Goal: Information Seeking & Learning: Learn about a topic

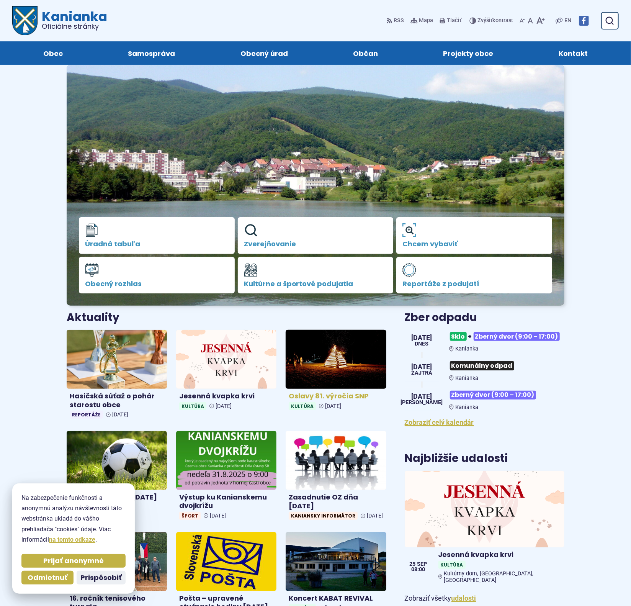
click at [344, 366] on img at bounding box center [337, 360] width 116 height 68
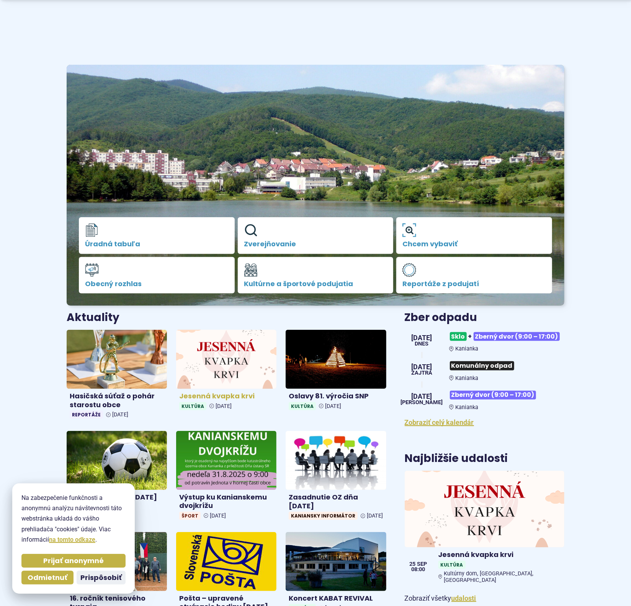
scroll to position [95, 0]
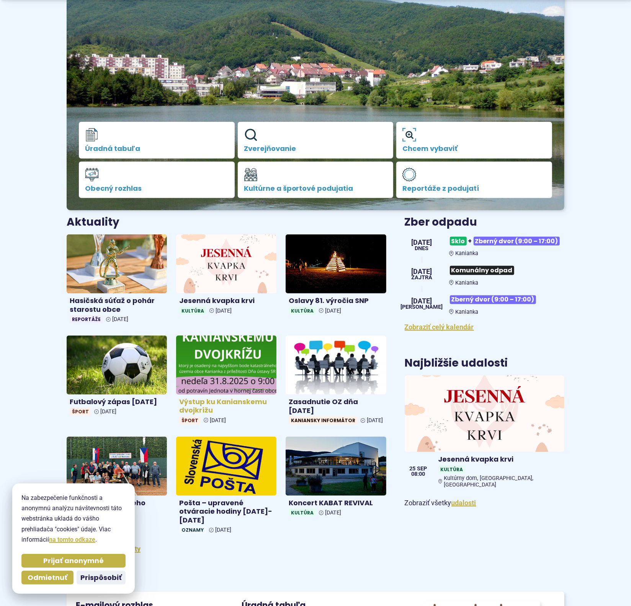
click at [242, 368] on img at bounding box center [227, 365] width 116 height 68
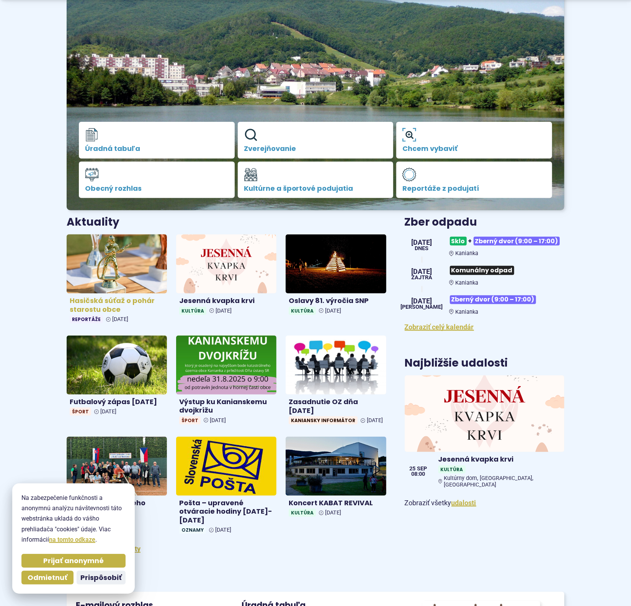
click at [116, 284] on img at bounding box center [117, 264] width 116 height 68
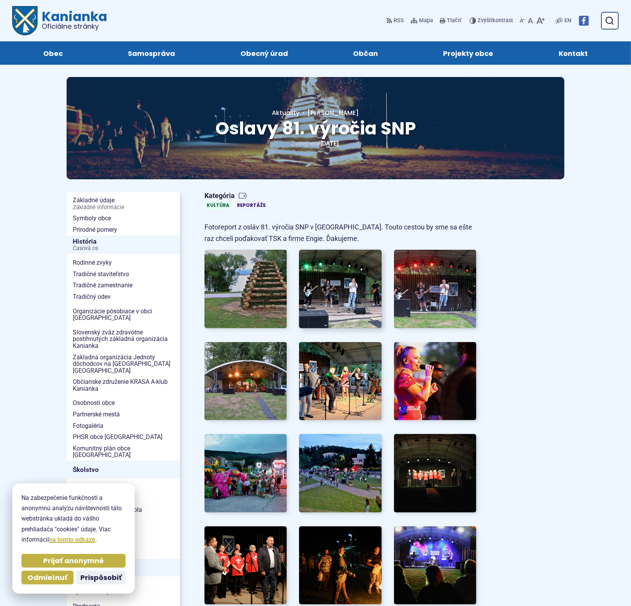
click at [354, 297] on img at bounding box center [340, 289] width 91 height 86
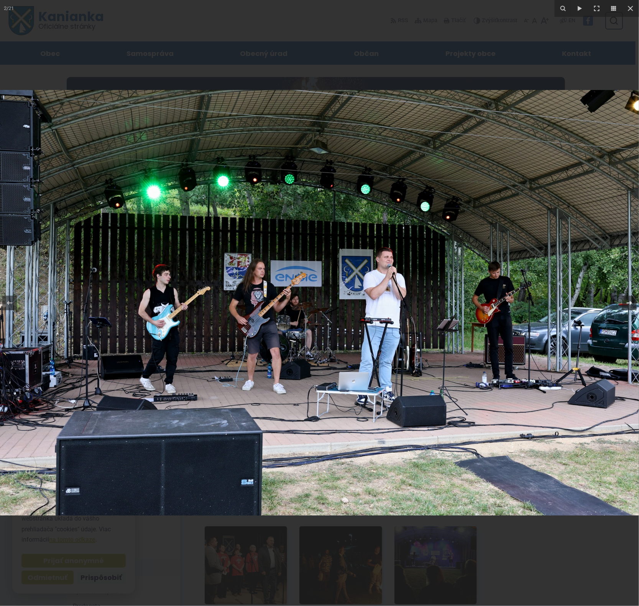
click at [628, 302] on icon at bounding box center [629, 302] width 9 height 9
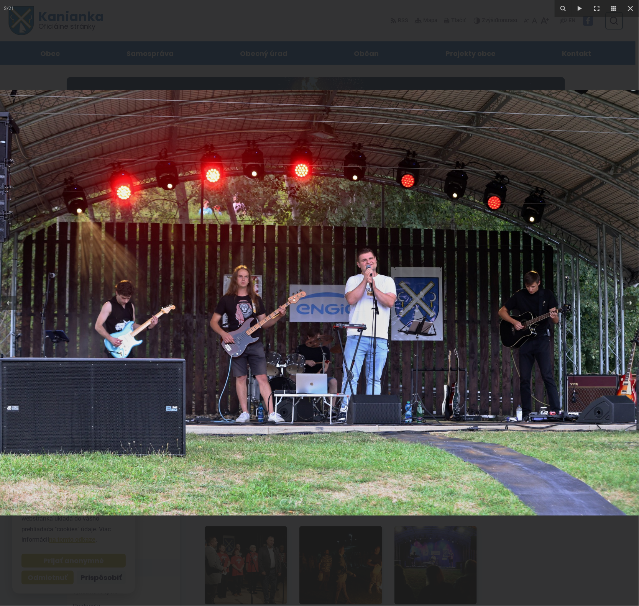
click at [626, 305] on icon at bounding box center [629, 302] width 9 height 9
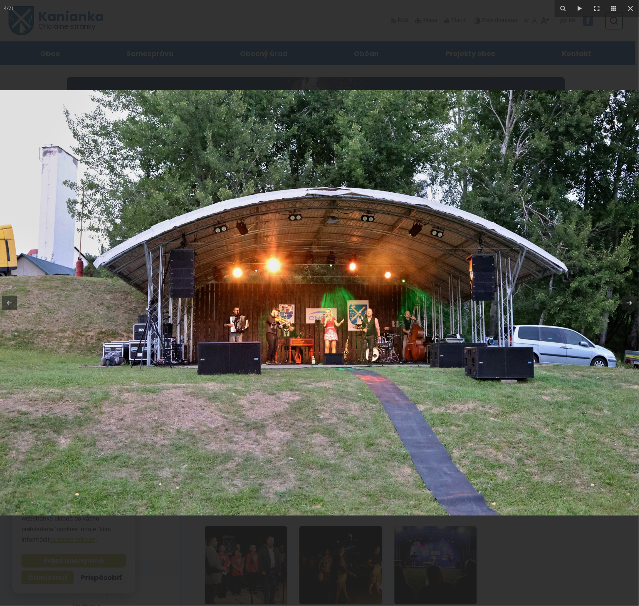
click at [626, 304] on icon at bounding box center [629, 302] width 9 height 9
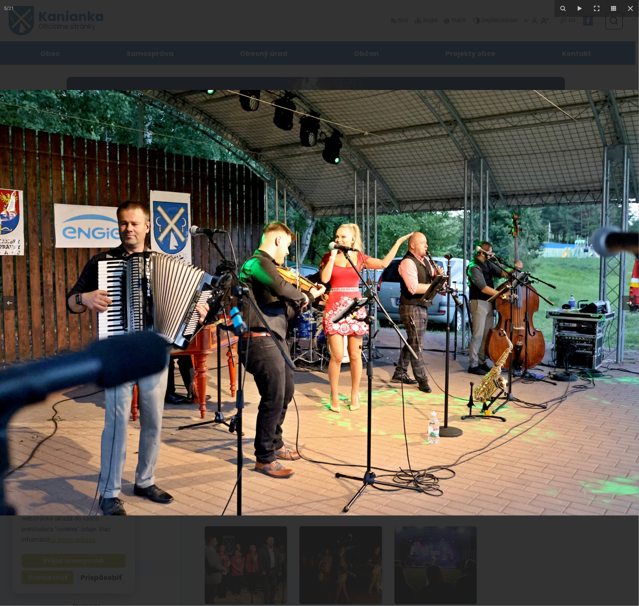
click at [626, 304] on icon at bounding box center [629, 302] width 9 height 9
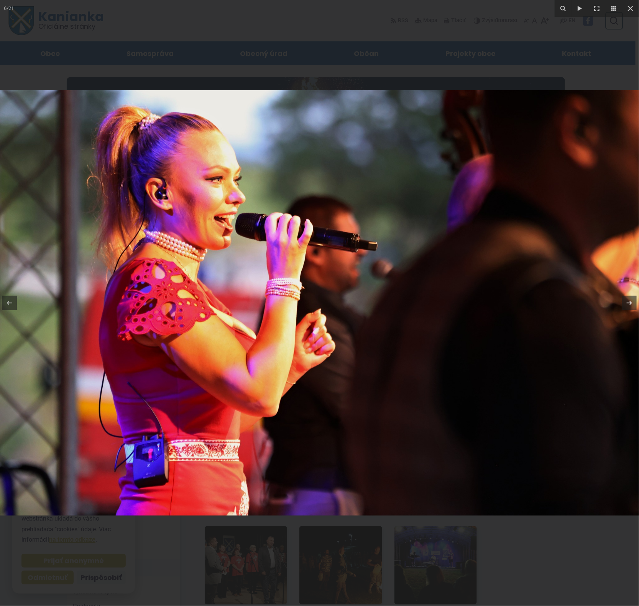
click at [626, 304] on icon at bounding box center [629, 302] width 9 height 9
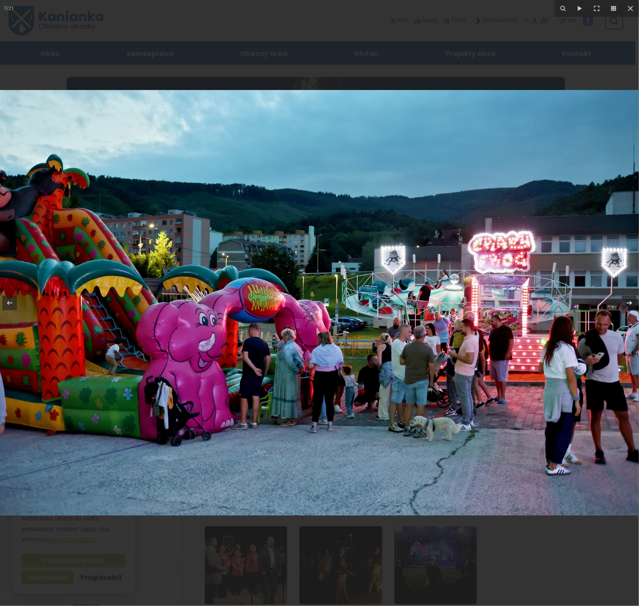
click at [628, 305] on icon at bounding box center [629, 302] width 9 height 9
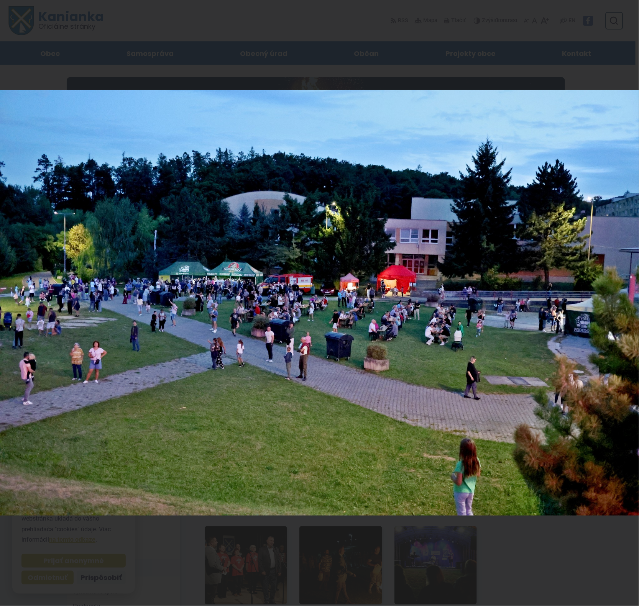
click at [628, 305] on div "8 / 21" at bounding box center [319, 303] width 639 height 606
click at [628, 305] on icon at bounding box center [629, 302] width 9 height 9
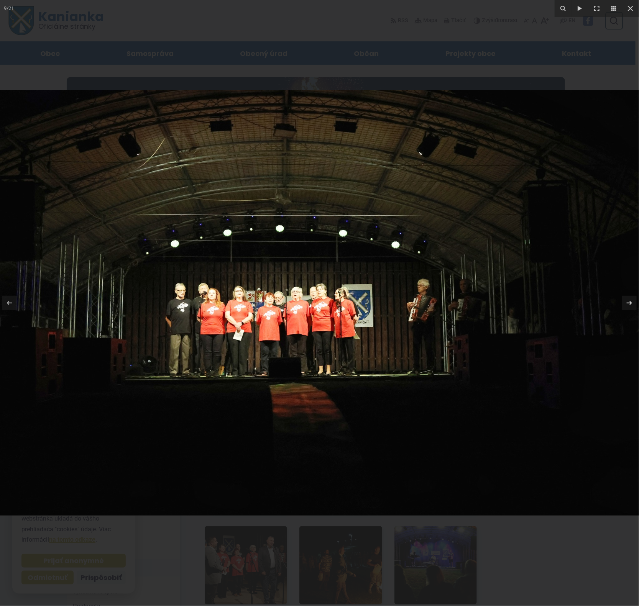
click at [628, 305] on icon at bounding box center [629, 302] width 9 height 9
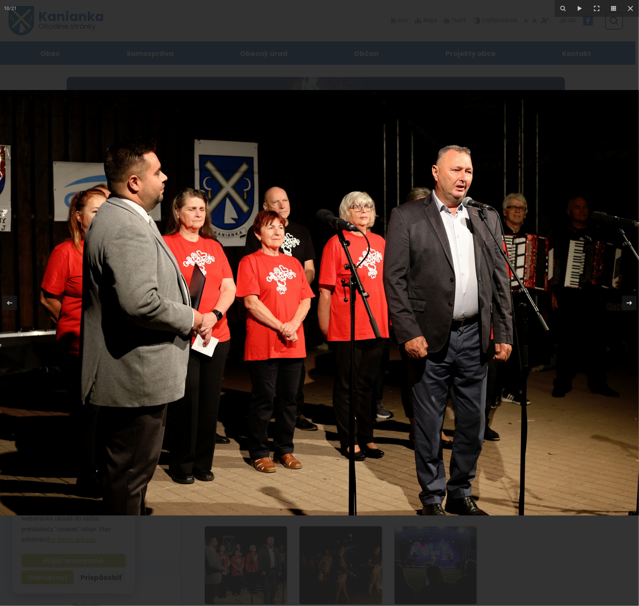
click at [628, 305] on div "10 / 21" at bounding box center [319, 303] width 639 height 606
click at [628, 305] on icon at bounding box center [629, 302] width 9 height 9
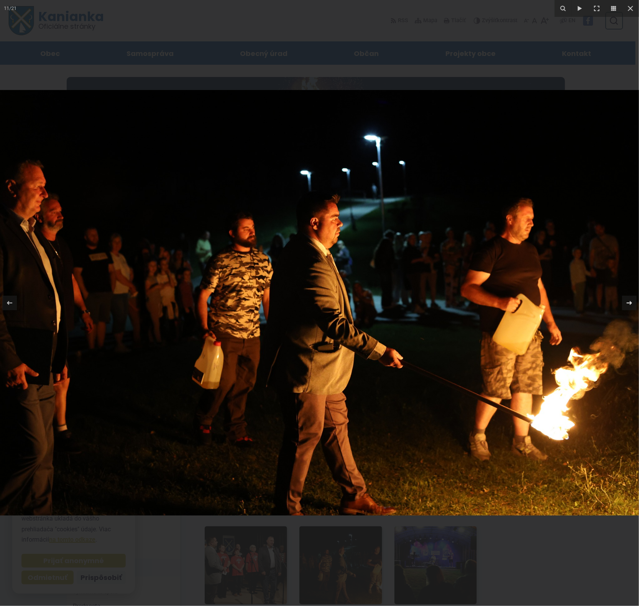
click at [628, 305] on div "11 / 21" at bounding box center [319, 303] width 639 height 606
click at [628, 303] on icon at bounding box center [629, 302] width 9 height 9
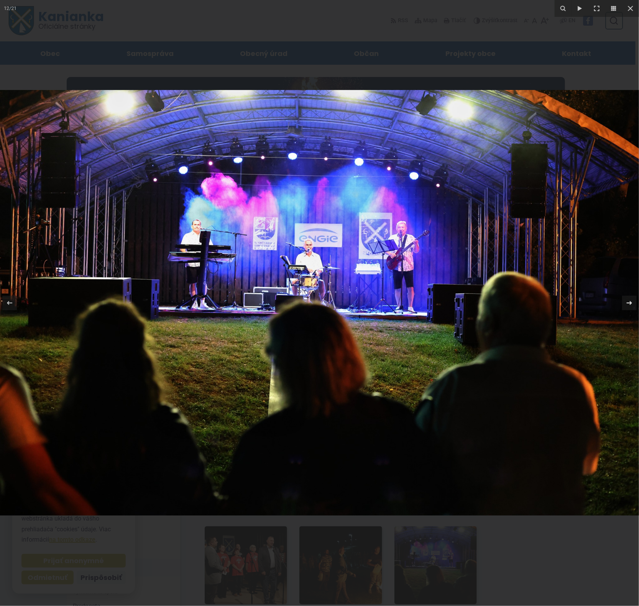
click at [628, 303] on icon at bounding box center [629, 302] width 9 height 9
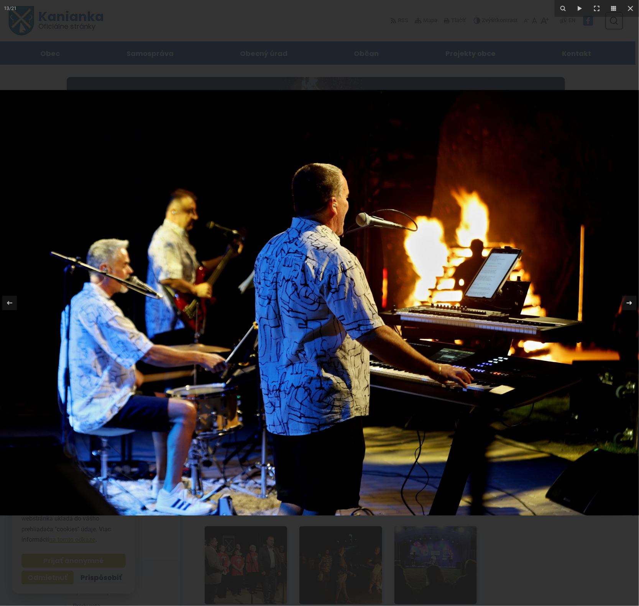
click at [628, 303] on icon at bounding box center [629, 302] width 9 height 9
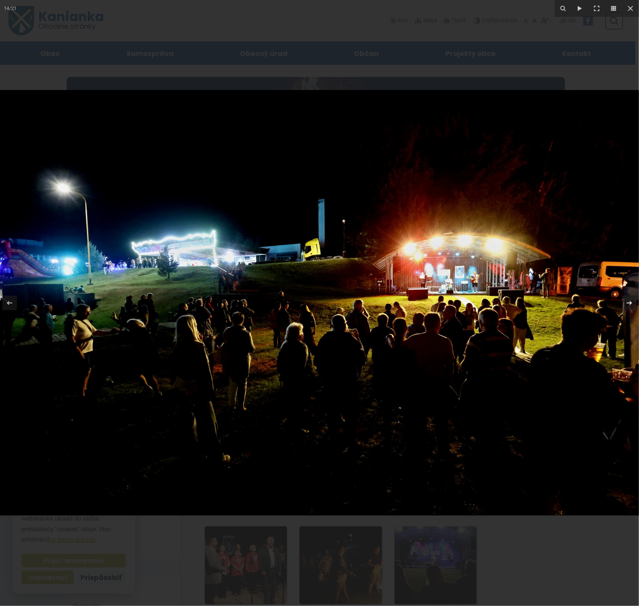
click at [628, 303] on div "14 / 21" at bounding box center [319, 303] width 639 height 606
click at [629, 303] on icon at bounding box center [628, 303] width 5 height 4
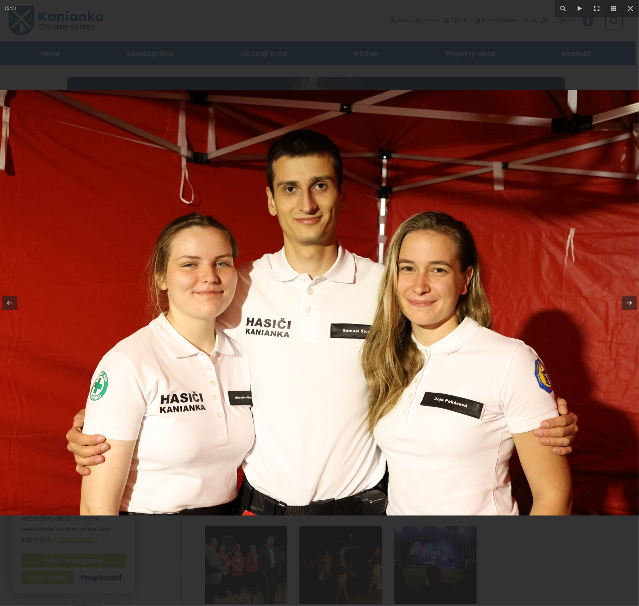
click at [629, 303] on icon at bounding box center [629, 302] width 9 height 9
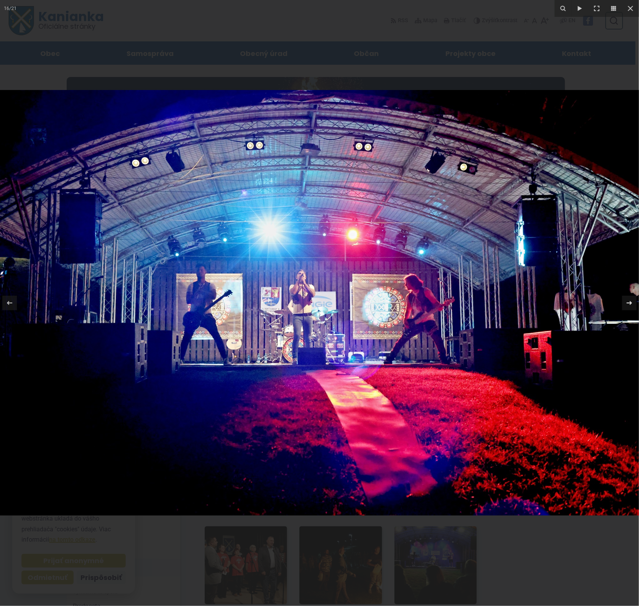
click at [629, 303] on icon at bounding box center [629, 302] width 9 height 9
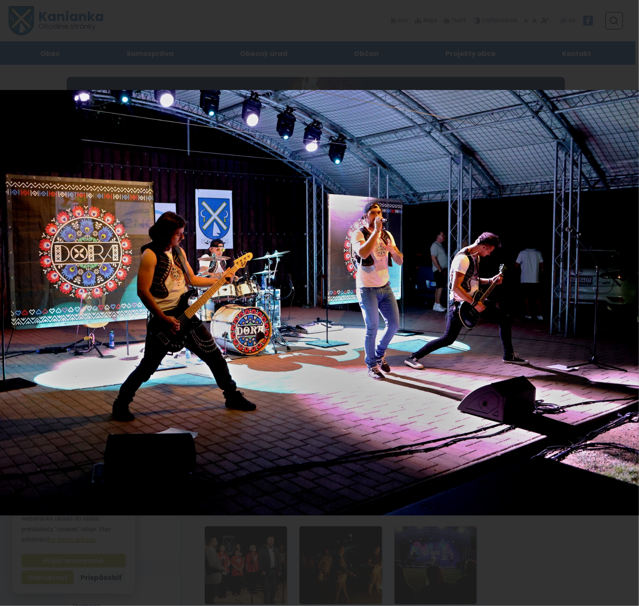
click at [629, 303] on div "17 / 21" at bounding box center [319, 303] width 639 height 606
click at [629, 303] on icon at bounding box center [628, 303] width 5 height 4
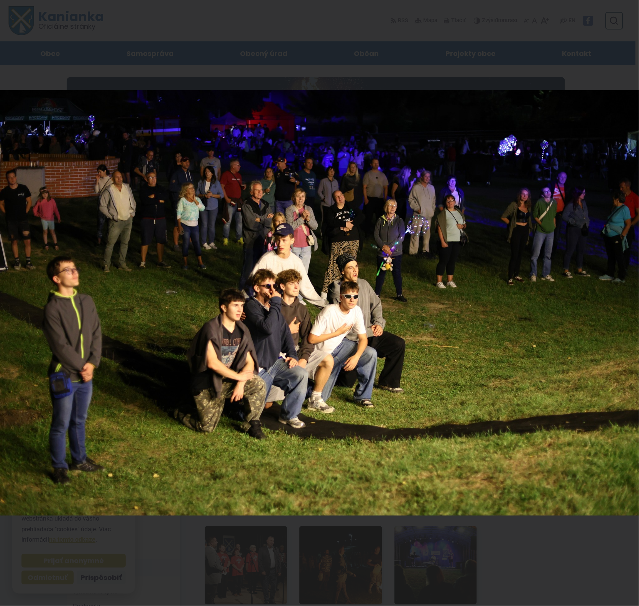
click at [629, 303] on div "18 / 21" at bounding box center [319, 303] width 639 height 606
click at [629, 303] on icon at bounding box center [628, 303] width 5 height 4
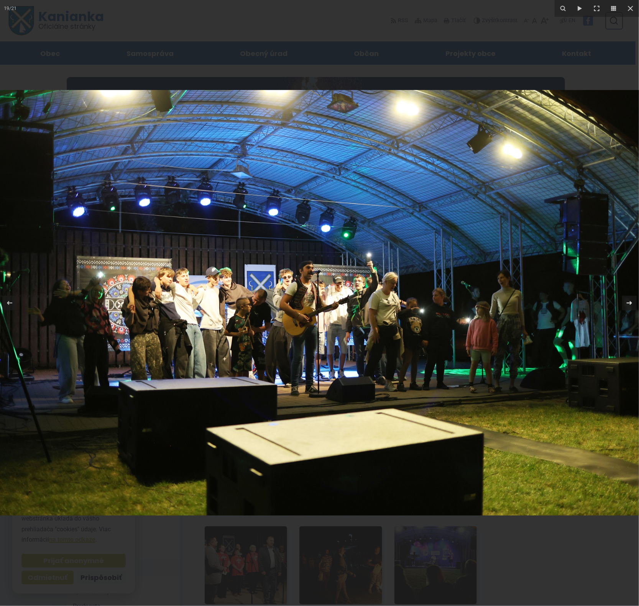
click at [628, 304] on icon at bounding box center [629, 302] width 9 height 9
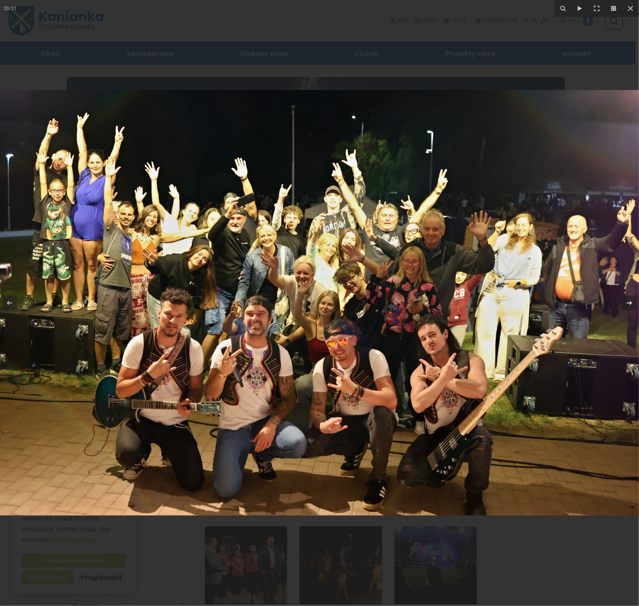
click at [628, 304] on div "20 / 21" at bounding box center [319, 303] width 639 height 606
click at [628, 304] on icon at bounding box center [629, 302] width 9 height 9
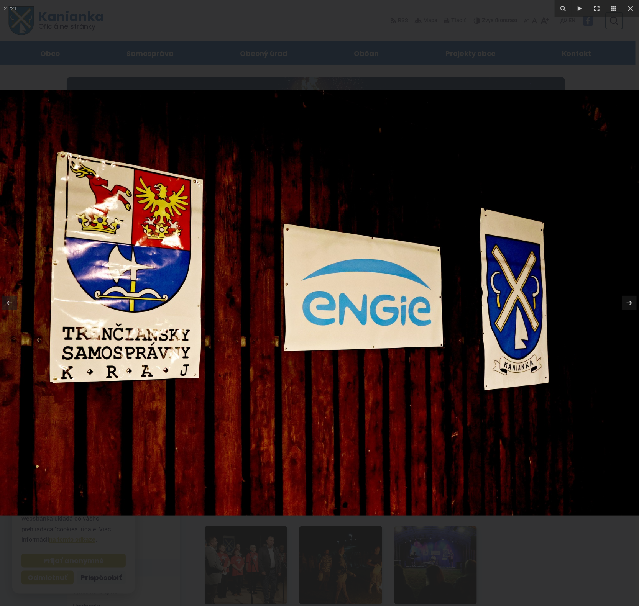
click at [628, 304] on icon at bounding box center [629, 302] width 9 height 9
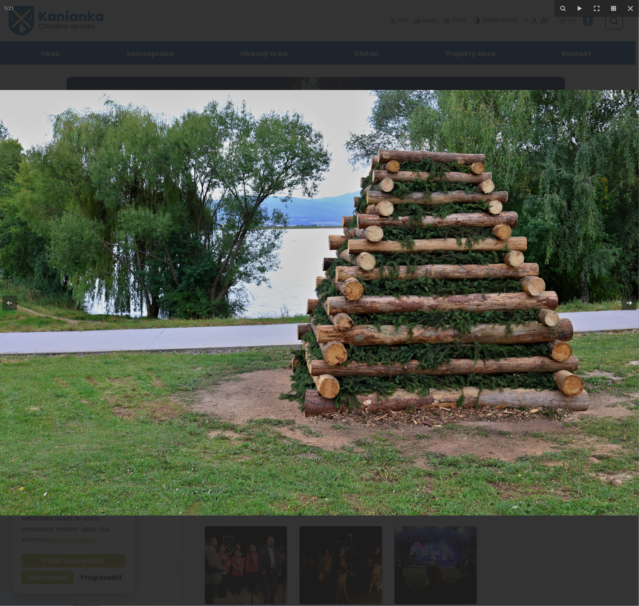
click at [628, 304] on icon at bounding box center [629, 302] width 9 height 9
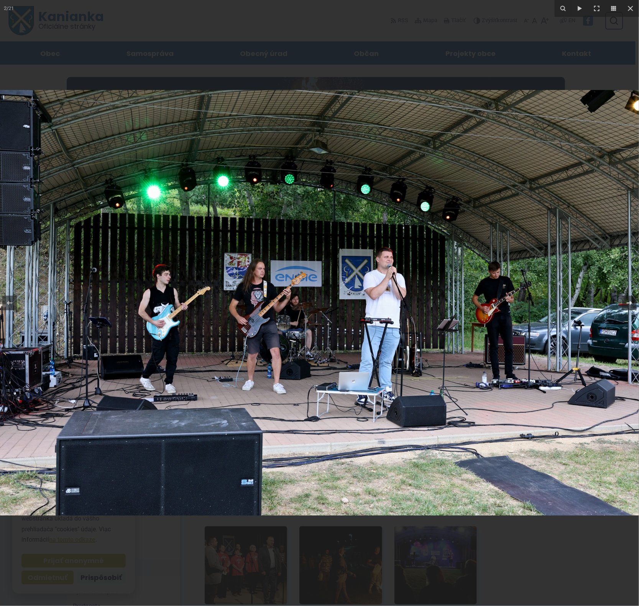
click at [628, 304] on icon at bounding box center [629, 302] width 9 height 9
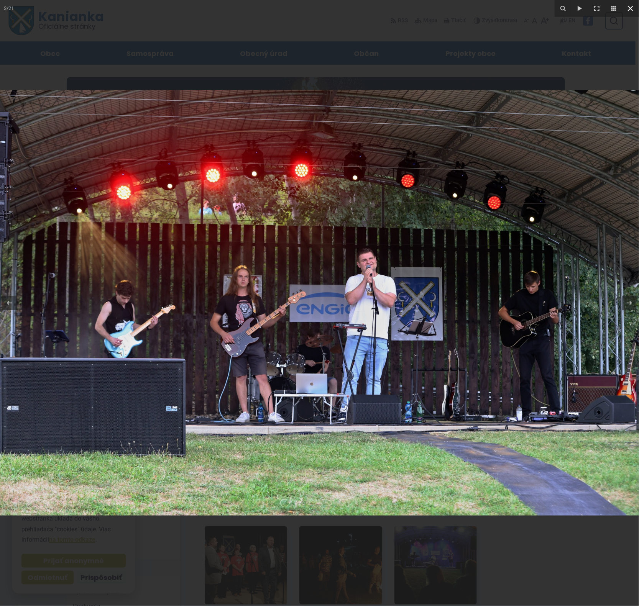
click at [629, 10] on icon at bounding box center [630, 8] width 9 height 9
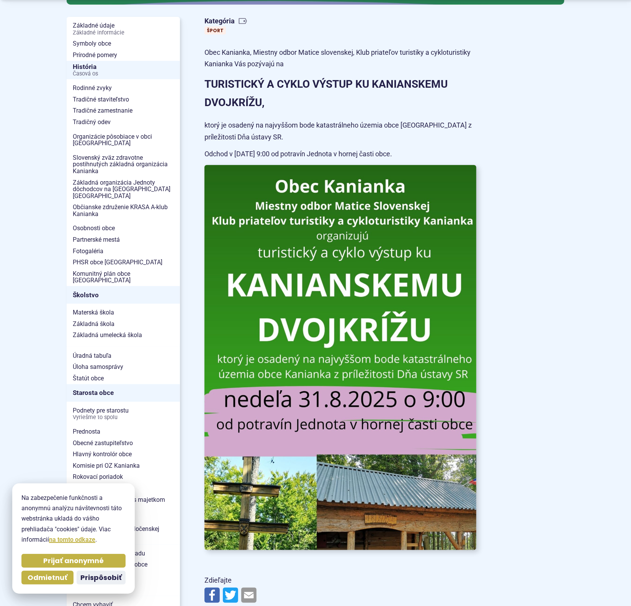
scroll to position [287, 0]
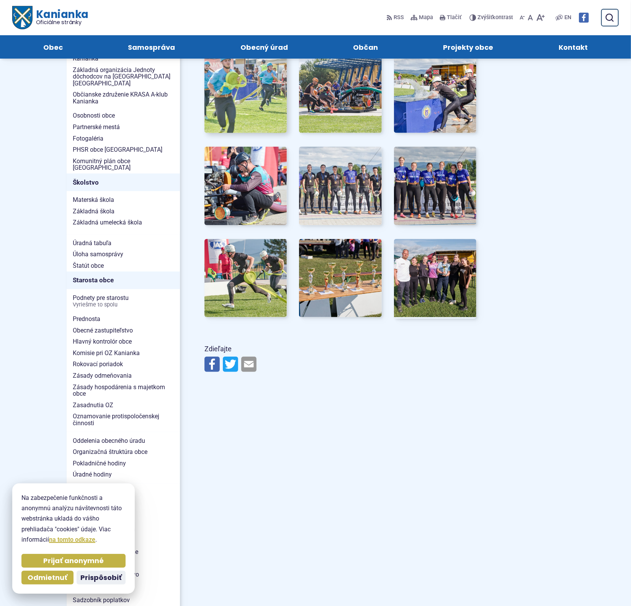
scroll to position [144, 0]
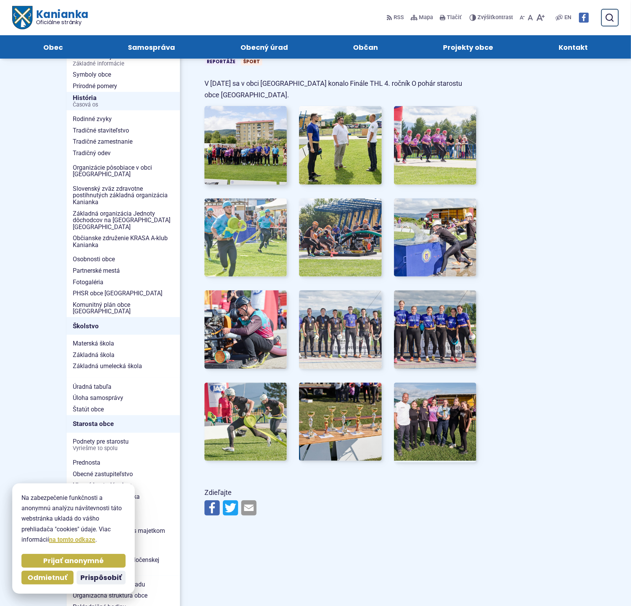
click at [257, 136] on img at bounding box center [245, 145] width 91 height 86
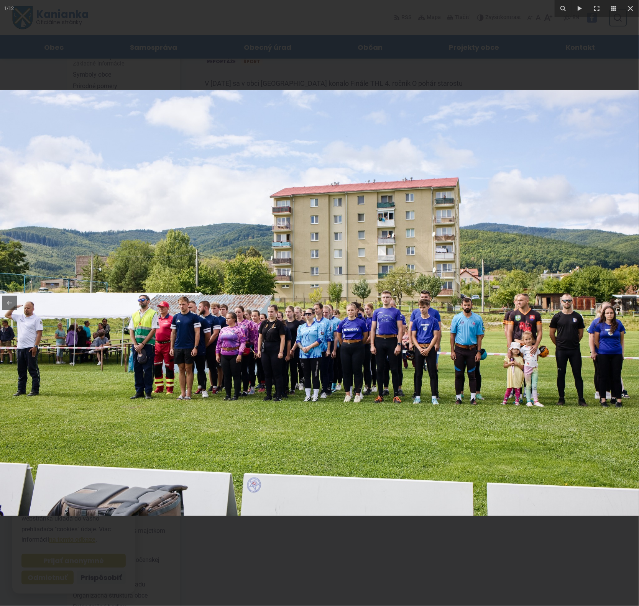
click at [626, 305] on icon at bounding box center [629, 302] width 9 height 9
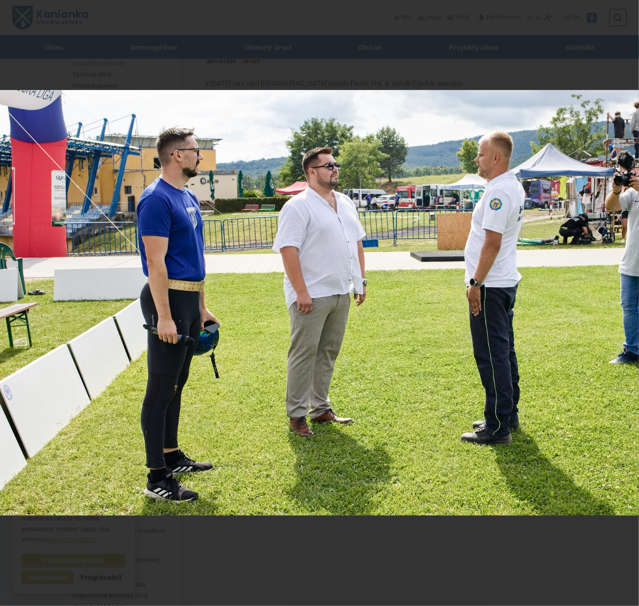
click at [627, 305] on div "2 / 12" at bounding box center [319, 303] width 639 height 606
click at [627, 305] on icon at bounding box center [629, 302] width 9 height 9
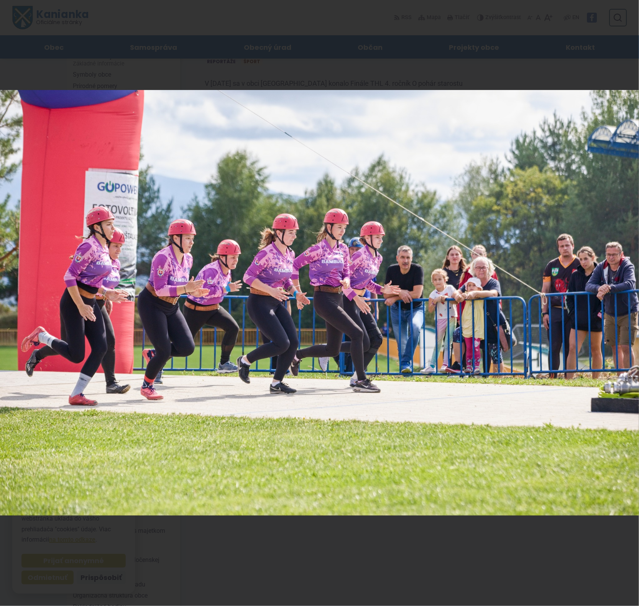
click at [628, 303] on div "3 / 12" at bounding box center [319, 303] width 639 height 606
click at [628, 303] on icon at bounding box center [628, 303] width 5 height 4
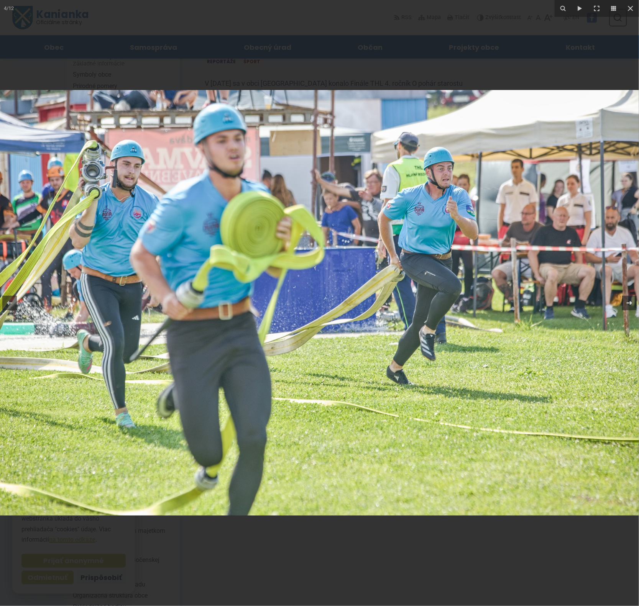
click at [628, 305] on icon at bounding box center [629, 302] width 9 height 9
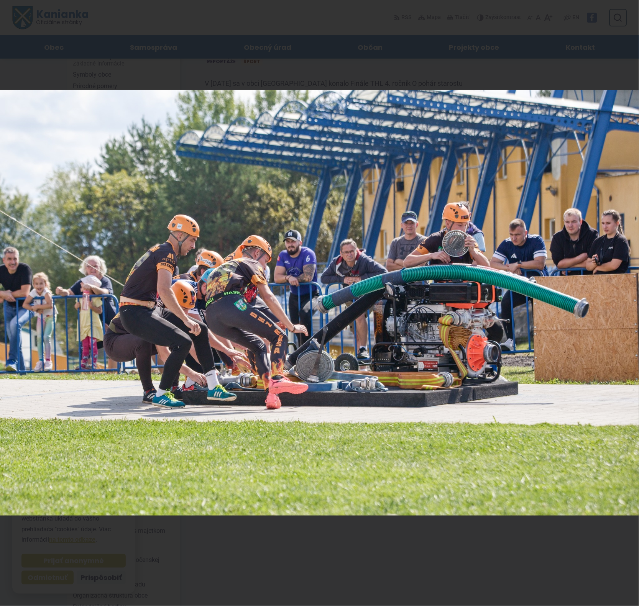
click at [628, 305] on div "5 / 12" at bounding box center [319, 303] width 639 height 606
click at [629, 303] on icon at bounding box center [629, 302] width 9 height 9
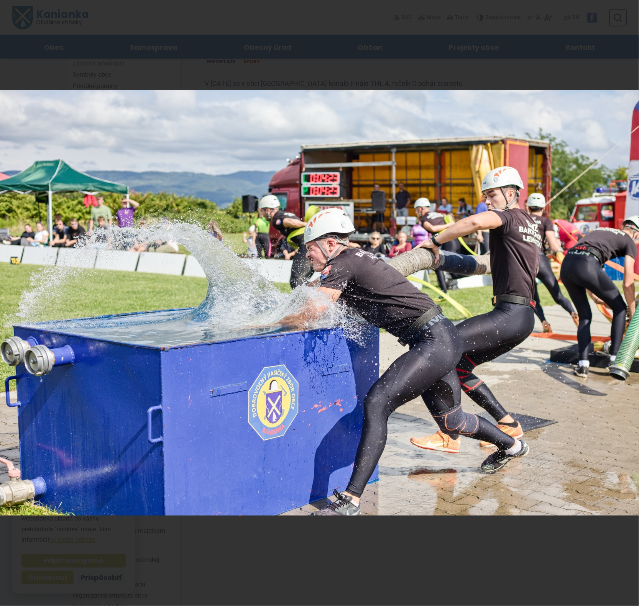
click at [629, 303] on div "6 / 12" at bounding box center [319, 303] width 639 height 606
click at [629, 303] on icon at bounding box center [628, 303] width 5 height 4
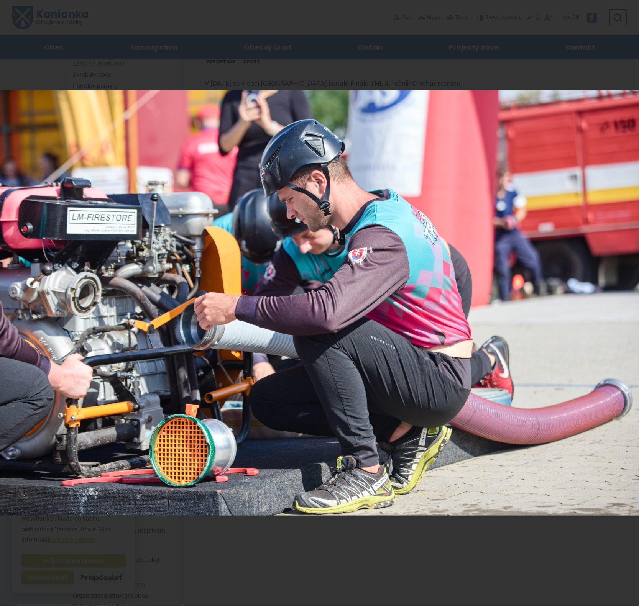
click at [629, 303] on div "7 / 12" at bounding box center [319, 303] width 639 height 606
click at [629, 303] on icon at bounding box center [628, 303] width 5 height 4
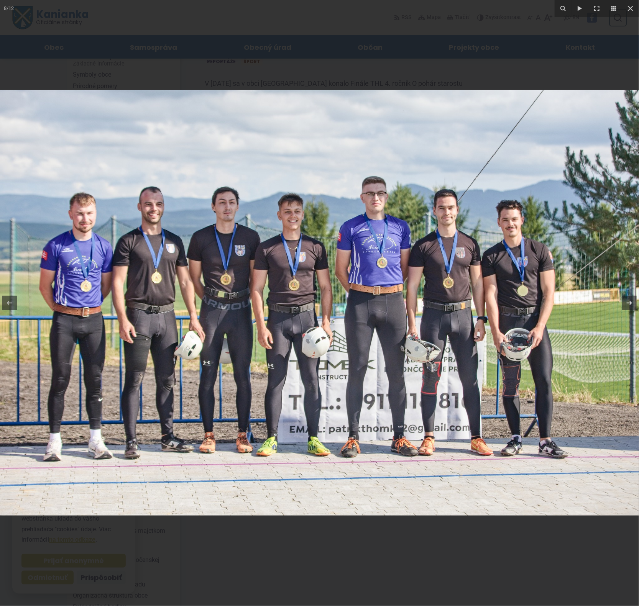
click at [630, 302] on icon at bounding box center [628, 303] width 5 height 4
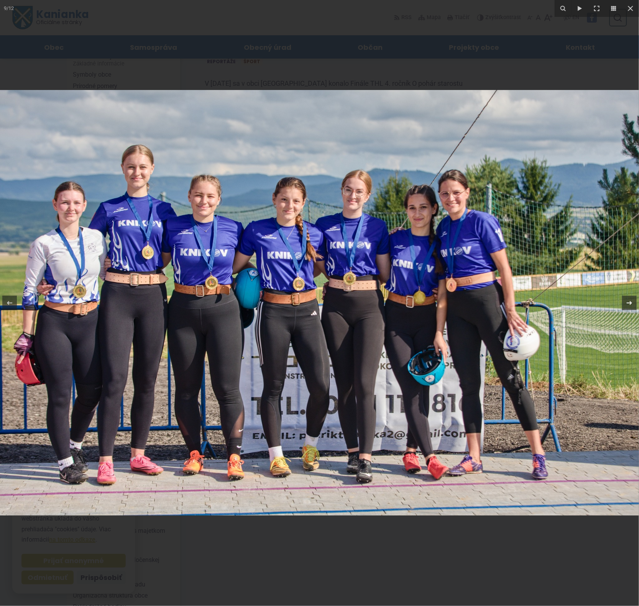
click at [630, 302] on icon at bounding box center [629, 302] width 9 height 9
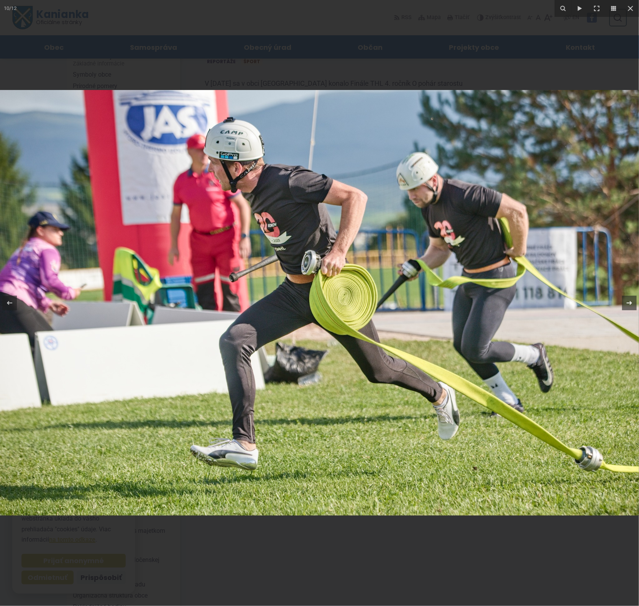
click at [630, 302] on icon at bounding box center [629, 302] width 9 height 9
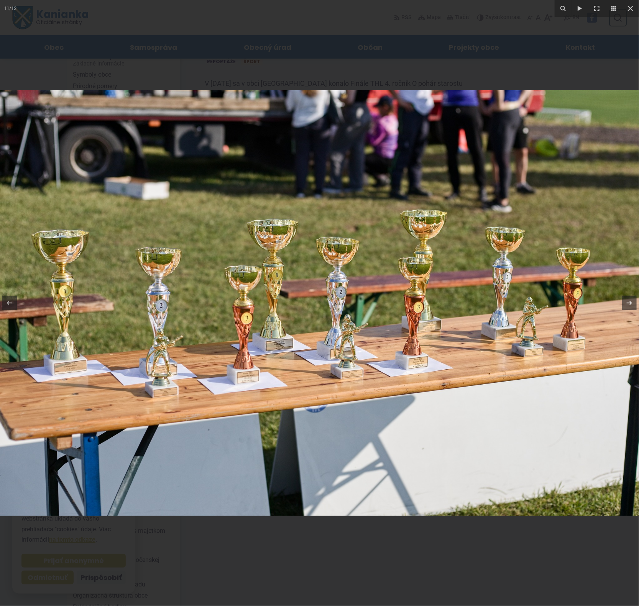
click at [630, 302] on icon at bounding box center [629, 302] width 9 height 9
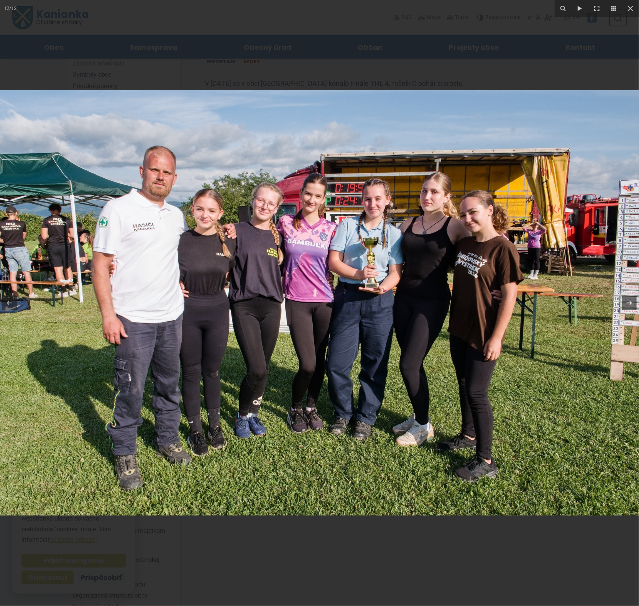
click at [630, 305] on icon at bounding box center [629, 302] width 9 height 9
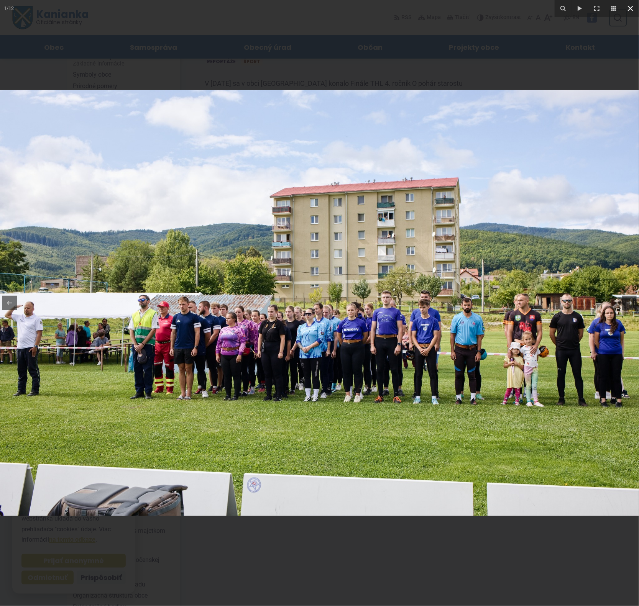
click at [626, 9] on icon at bounding box center [630, 8] width 9 height 9
